Goal: Use online tool/utility: Utilize a website feature to perform a specific function

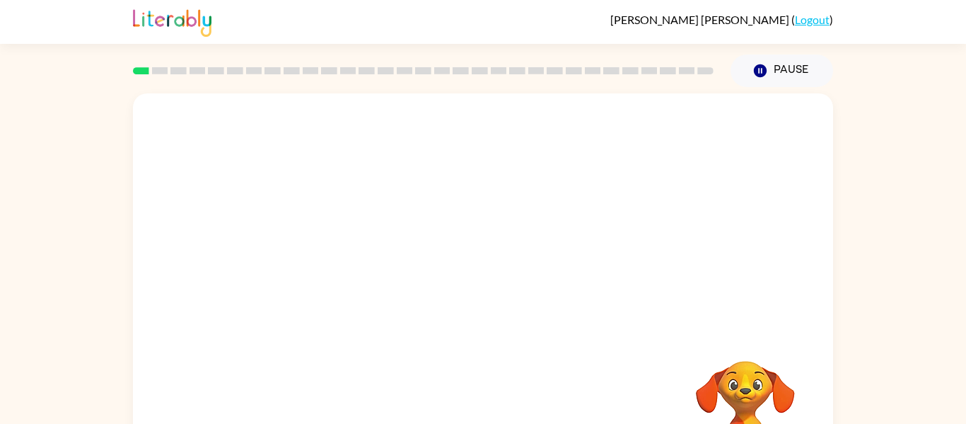
scroll to position [74, 0]
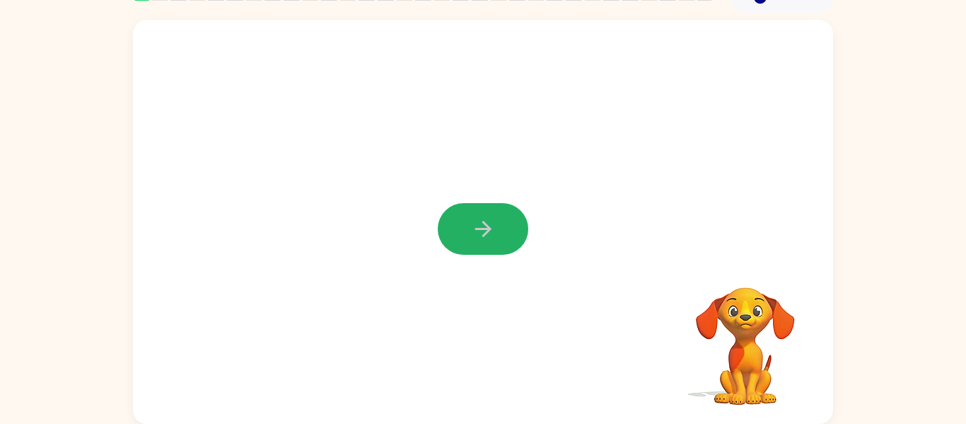
click at [493, 223] on icon "button" at bounding box center [483, 228] width 25 height 25
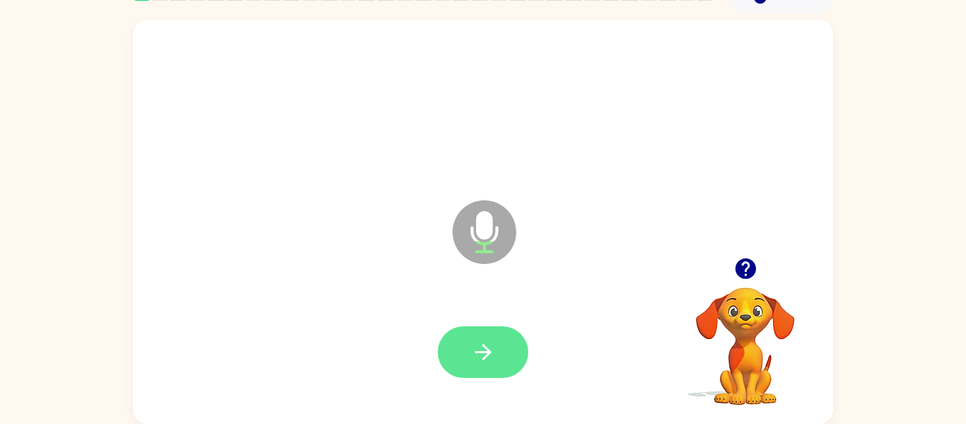
click at [474, 341] on icon "button" at bounding box center [483, 351] width 25 height 25
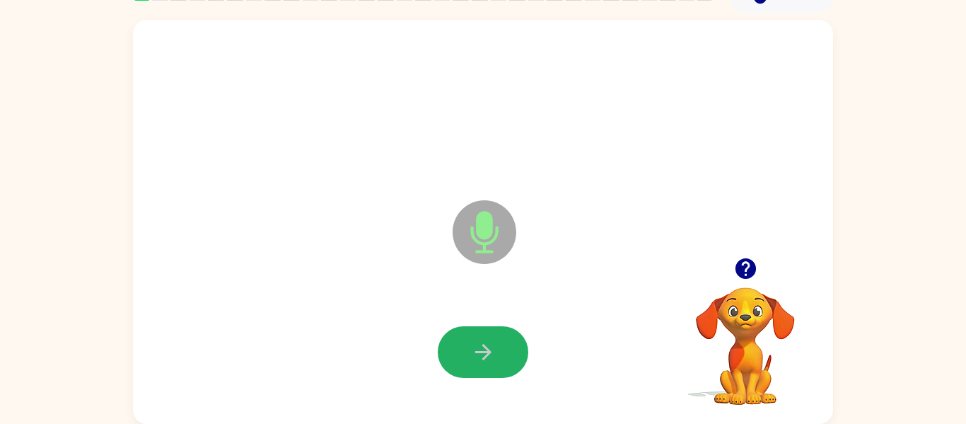
click at [474, 341] on icon "button" at bounding box center [483, 351] width 25 height 25
click at [492, 358] on icon "button" at bounding box center [483, 351] width 25 height 25
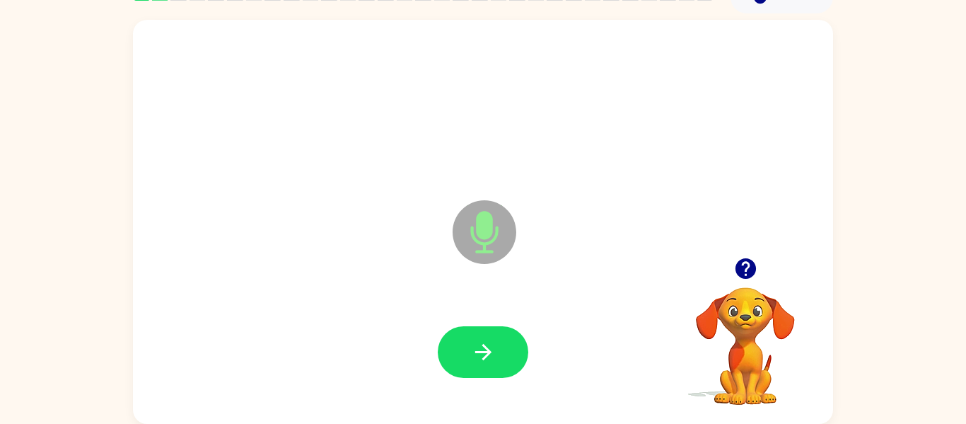
click at [492, 358] on icon "button" at bounding box center [483, 351] width 25 height 25
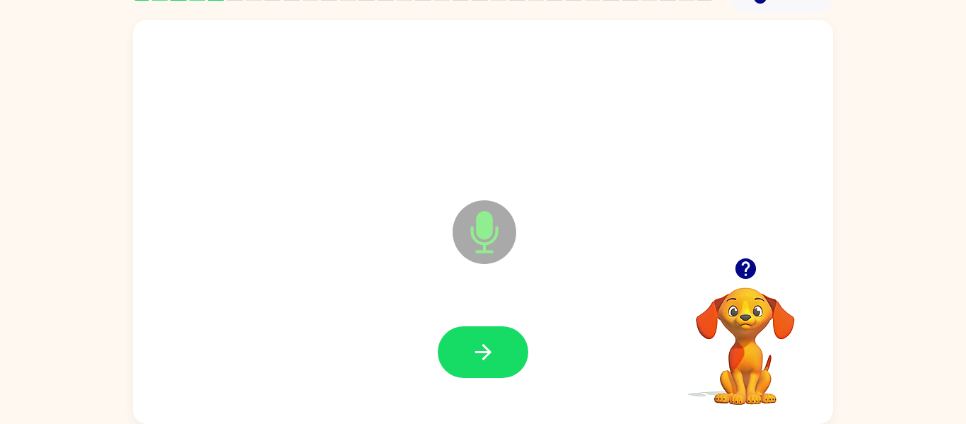
click at [492, 358] on icon "button" at bounding box center [483, 351] width 25 height 25
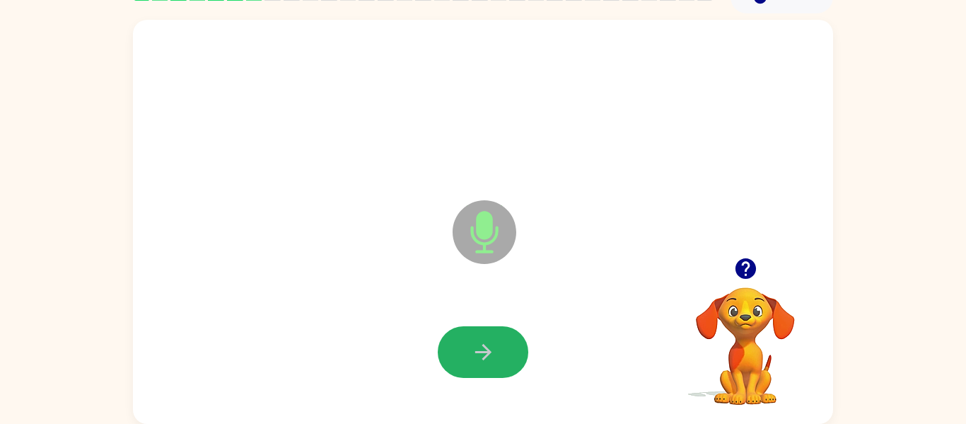
click at [492, 358] on icon "button" at bounding box center [483, 351] width 25 height 25
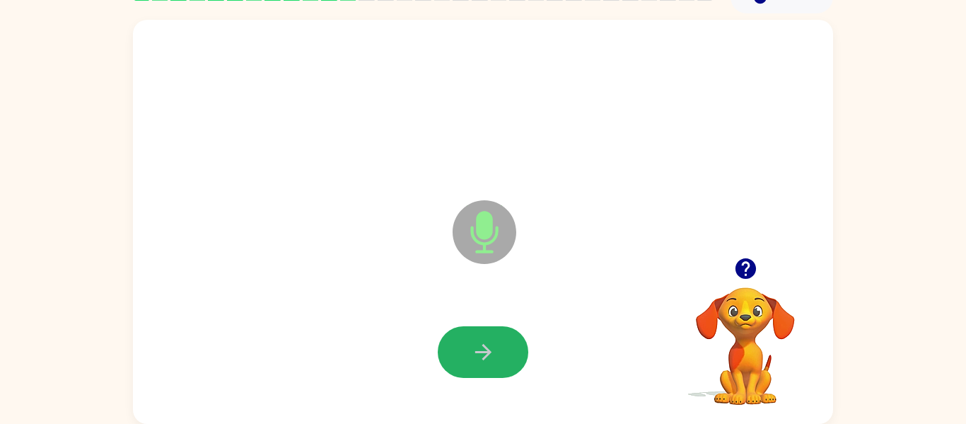
click at [492, 358] on icon "button" at bounding box center [483, 351] width 25 height 25
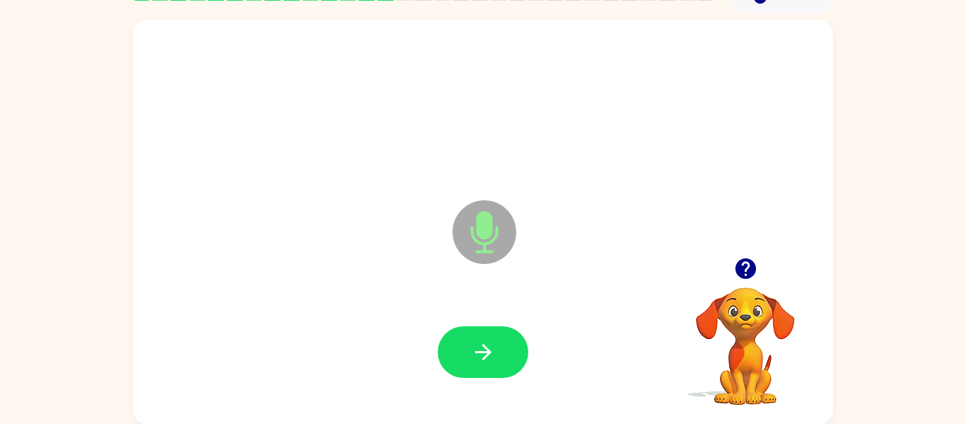
click at [492, 358] on icon "button" at bounding box center [483, 351] width 25 height 25
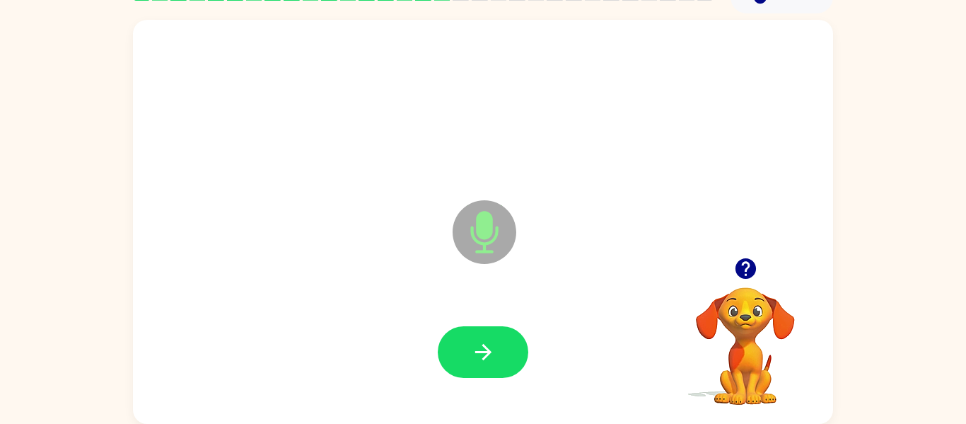
click at [492, 358] on icon "button" at bounding box center [483, 351] width 25 height 25
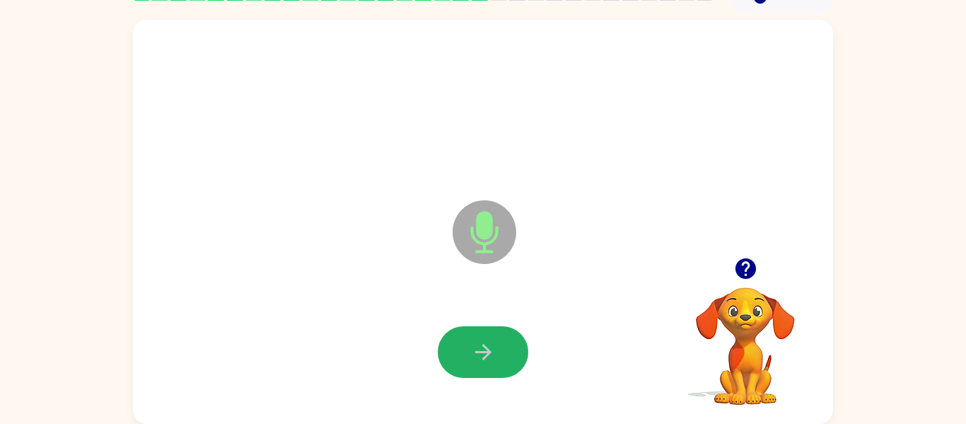
click at [492, 358] on icon "button" at bounding box center [483, 351] width 25 height 25
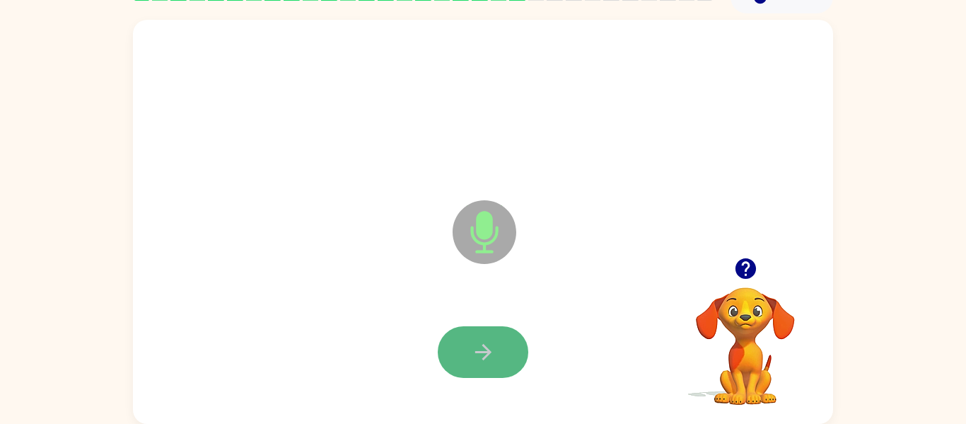
click at [491, 358] on icon "button" at bounding box center [483, 351] width 25 height 25
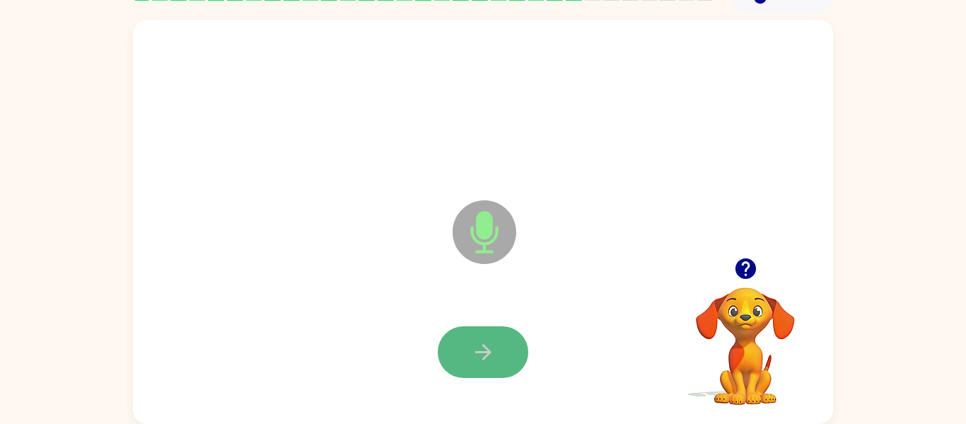
click at [491, 358] on icon "button" at bounding box center [483, 351] width 25 height 25
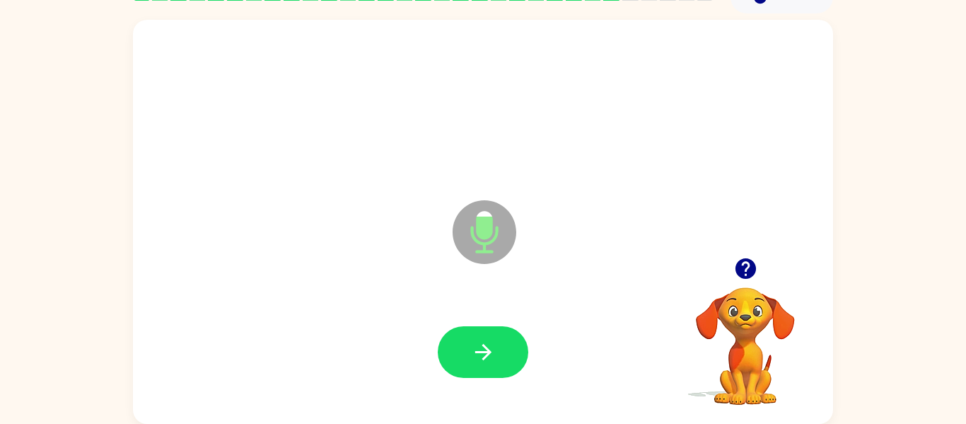
click at [491, 358] on icon "button" at bounding box center [483, 351] width 25 height 25
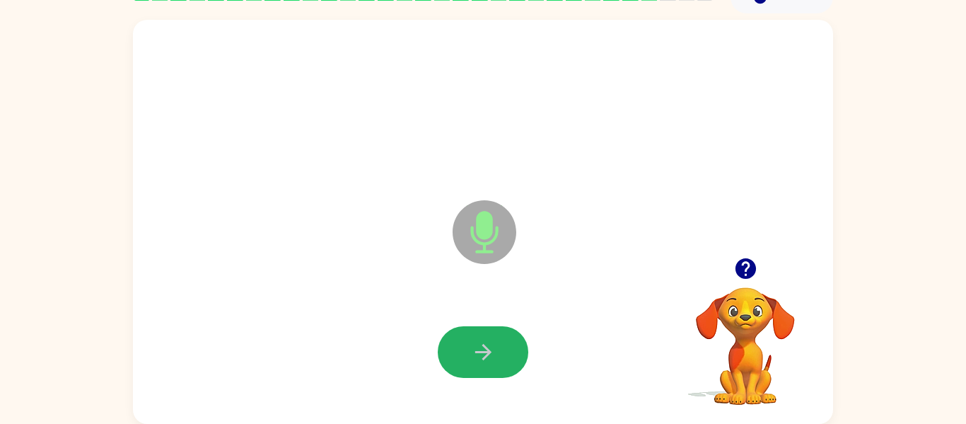
click at [491, 358] on icon "button" at bounding box center [483, 351] width 25 height 25
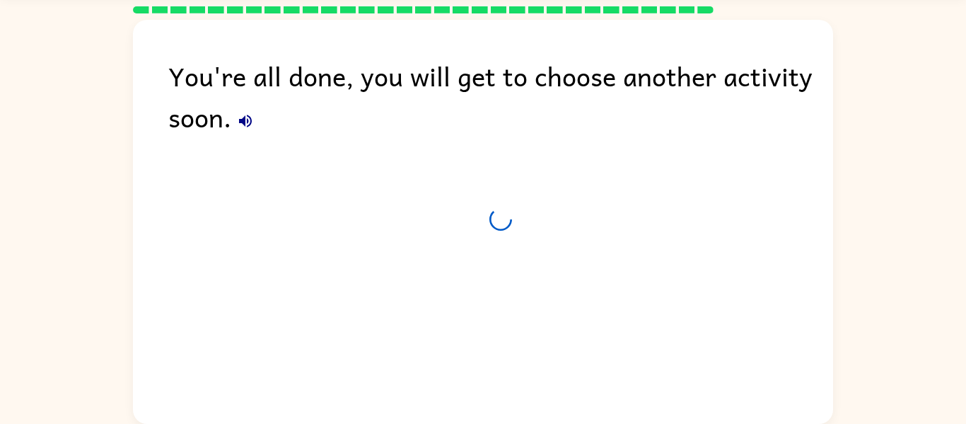
scroll to position [48, 0]
